Goal: Task Accomplishment & Management: Manage account settings

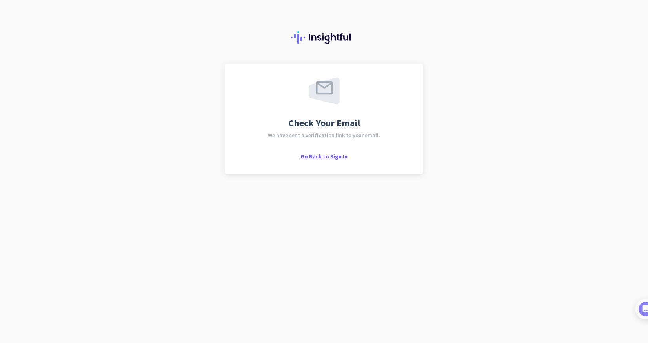
click at [319, 157] on span "Go Back to Sign In" at bounding box center [323, 156] width 47 height 7
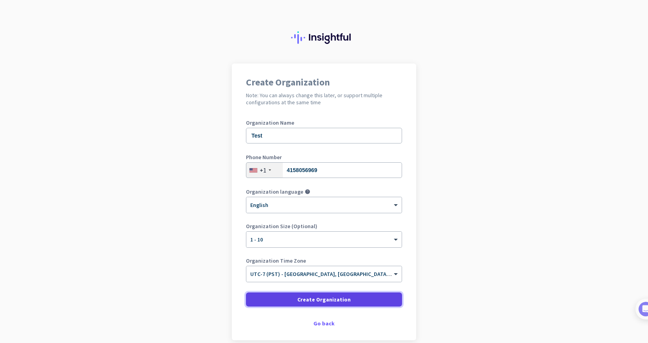
click at [327, 298] on span "Create Organization" at bounding box center [323, 300] width 53 height 8
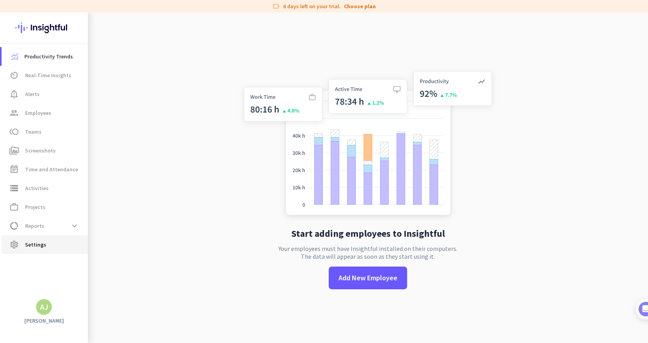
click at [24, 245] on span "settings Settings" at bounding box center [45, 244] width 74 height 9
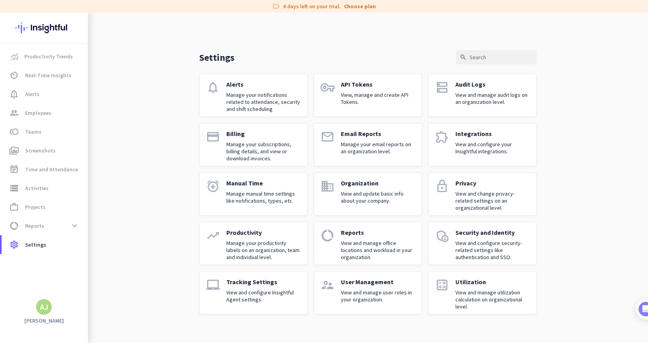
click at [340, 99] on link "vpn_key API Tokens View, manage and create API Tokens." at bounding box center [368, 95] width 108 height 43
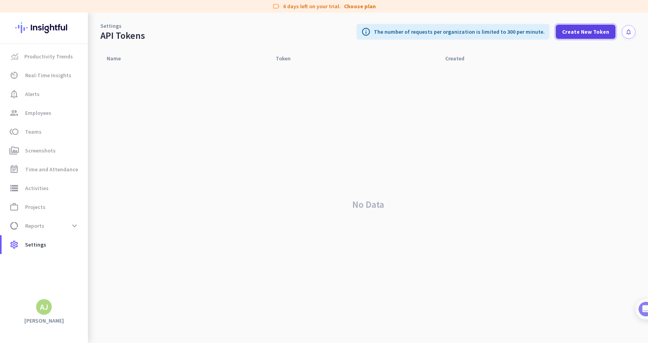
click at [586, 34] on span "Create New Token" at bounding box center [585, 32] width 47 height 8
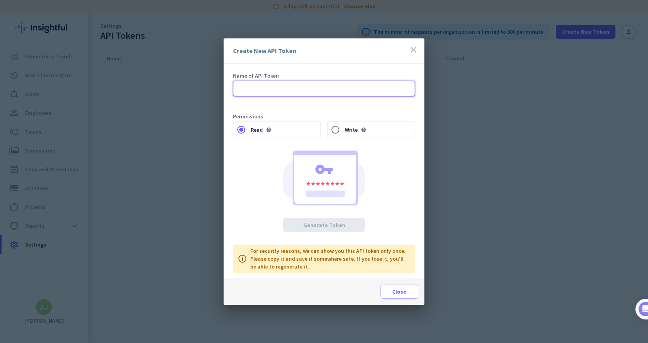
click at [288, 87] on input "text" at bounding box center [324, 89] width 182 height 16
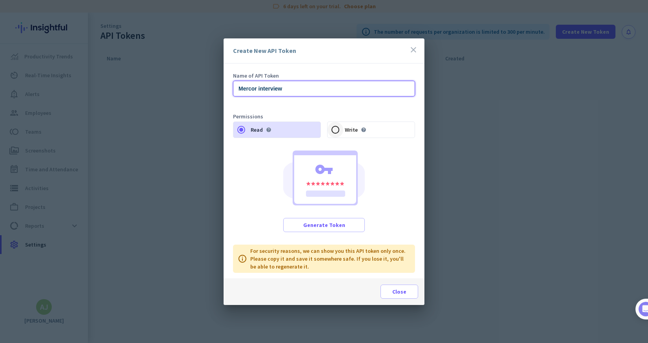
type input "Mercor interview"
click at [336, 129] on input "Write help" at bounding box center [335, 130] width 16 height 16
radio input "true"
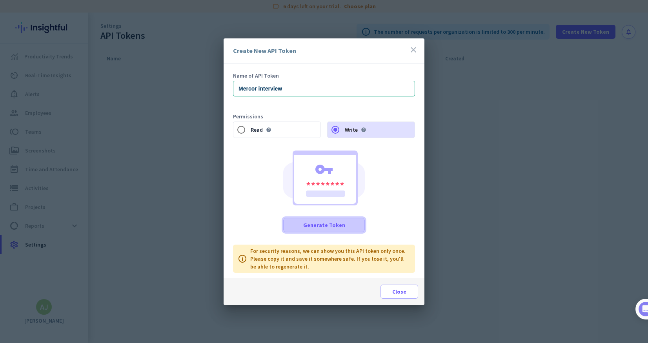
click at [342, 226] on span "Generate Token" at bounding box center [324, 225] width 42 height 8
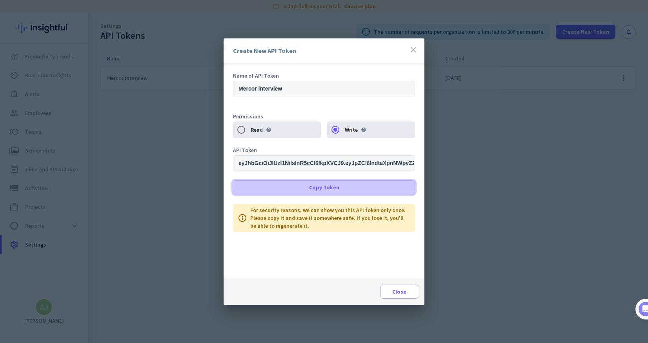
click at [348, 190] on span at bounding box center [323, 187] width 181 height 19
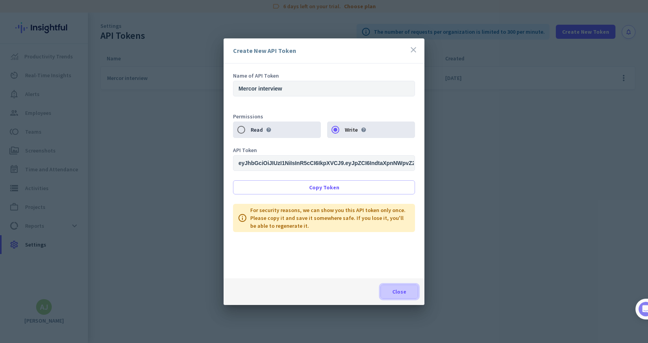
click at [405, 292] on span "Close" at bounding box center [399, 292] width 14 height 8
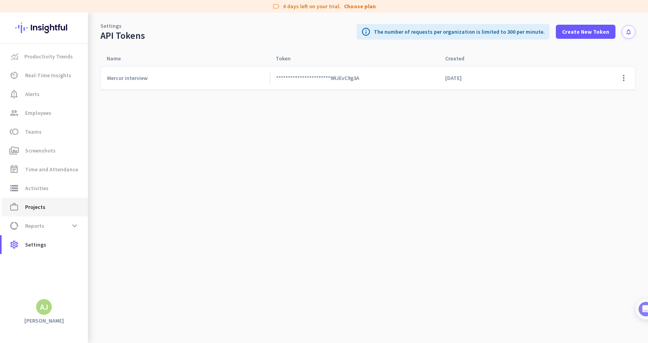
click at [45, 204] on span "work_outline Projects" at bounding box center [45, 206] width 74 height 9
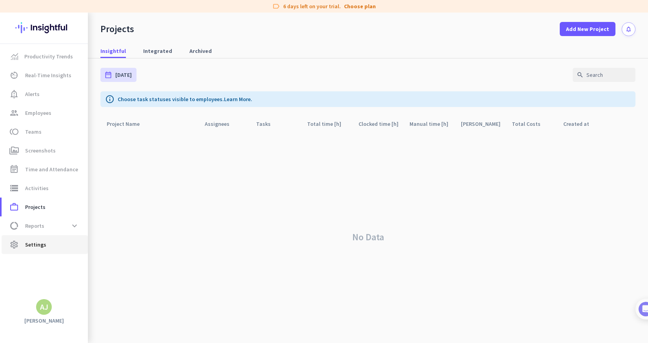
click at [35, 242] on span "Settings" at bounding box center [35, 244] width 21 height 9
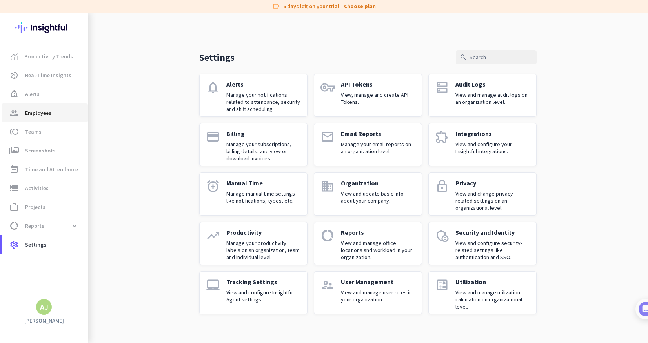
click at [41, 109] on span "Employees" at bounding box center [38, 112] width 26 height 9
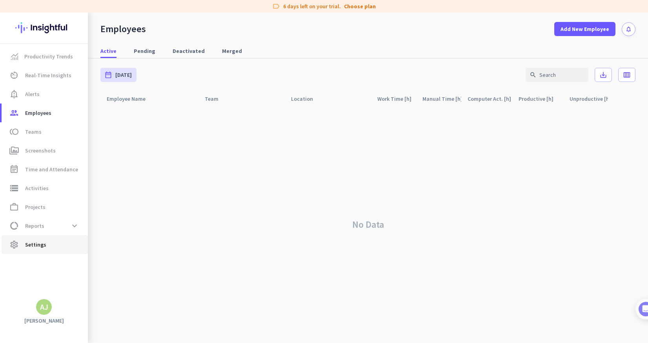
click at [36, 244] on span "Settings" at bounding box center [35, 244] width 21 height 9
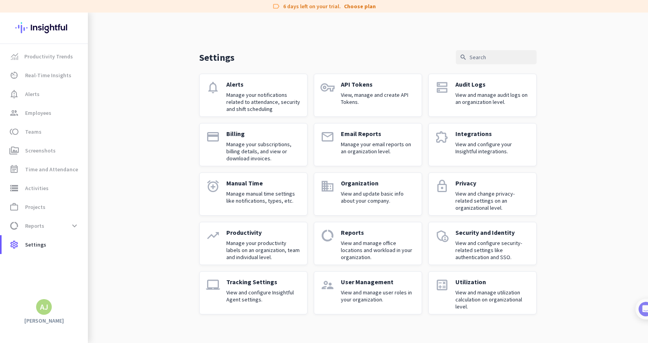
click at [366, 96] on p "View, manage and create API Tokens." at bounding box center [378, 98] width 75 height 14
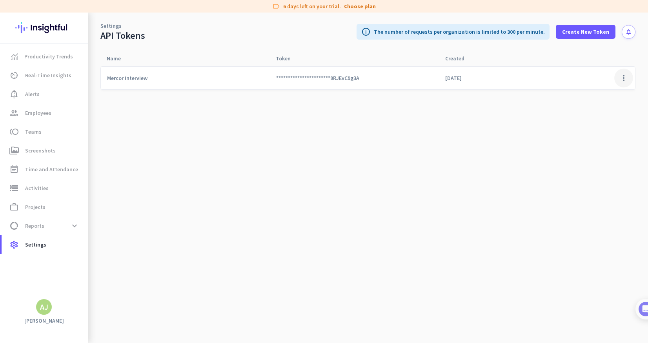
click at [622, 76] on span at bounding box center [623, 78] width 19 height 19
click at [174, 77] on div at bounding box center [324, 171] width 648 height 343
click at [158, 78] on div "Mercor interview" at bounding box center [184, 78] width 169 height 23
click at [307, 82] on div "**********" at bounding box center [354, 78] width 169 height 23
click at [313, 77] on span "**********" at bounding box center [317, 78] width 83 height 7
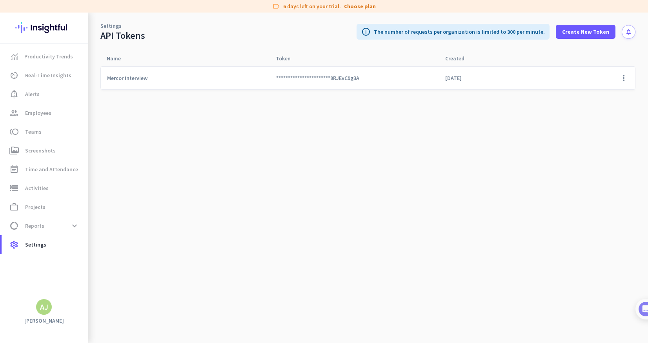
click at [45, 311] on div "AJ" at bounding box center [44, 307] width 8 height 8
click at [150, 268] on div "Test admin check" at bounding box center [167, 269] width 97 height 13
click at [49, 299] on app-letter-avatar "AJ" at bounding box center [44, 307] width 16 height 16
click at [73, 254] on span "Personal Settings" at bounding box center [86, 250] width 60 height 14
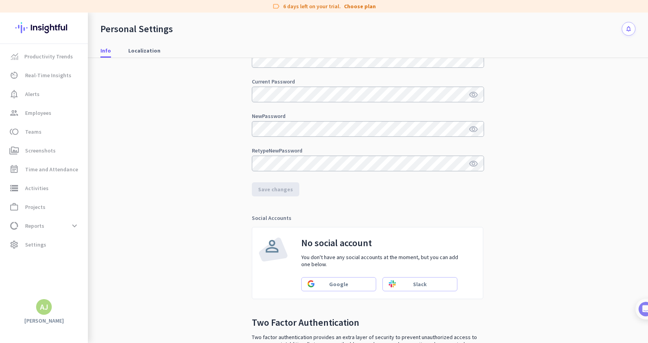
scroll to position [155, 0]
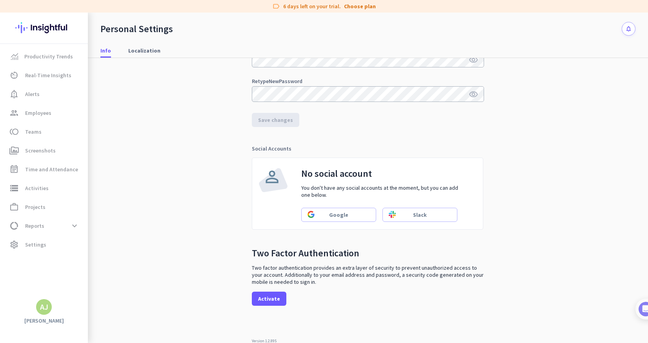
click at [41, 311] on div "AJ" at bounding box center [44, 307] width 8 height 8
click at [71, 279] on span "Help" at bounding box center [85, 277] width 47 height 7
